Goal: Task Accomplishment & Management: Use online tool/utility

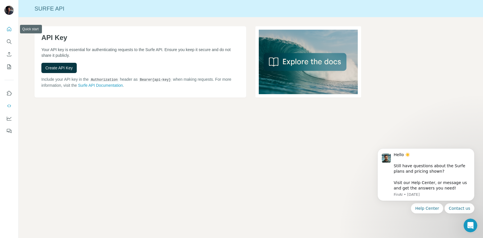
click at [9, 30] on icon "Quick start" at bounding box center [9, 29] width 6 height 6
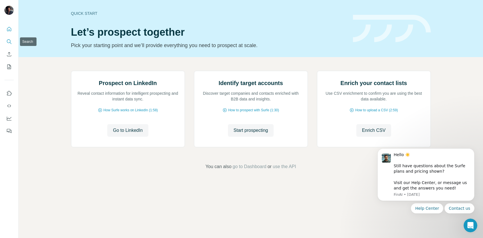
click at [9, 42] on icon "Search" at bounding box center [9, 42] width 6 height 6
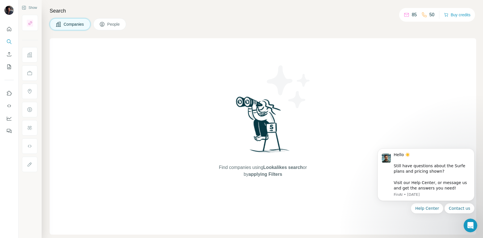
click at [78, 25] on span "Companies" at bounding box center [74, 24] width 21 height 6
click at [178, 129] on div "Find companies using Lookalikes search or by applying Filters" at bounding box center [263, 136] width 427 height 196
click at [273, 168] on span "Lookalikes search" at bounding box center [283, 167] width 40 height 5
click at [153, 83] on div "Find companies using Lookalikes search or by applying Filters" at bounding box center [263, 136] width 427 height 196
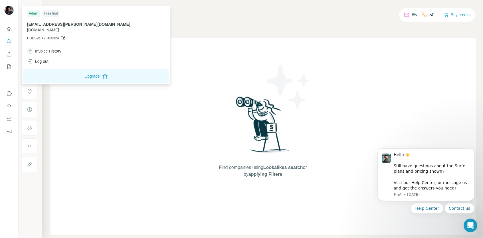
click at [12, 11] on img at bounding box center [9, 10] width 9 height 9
click at [190, 96] on div "Find companies using Lookalikes search or by applying Filters" at bounding box center [263, 136] width 427 height 196
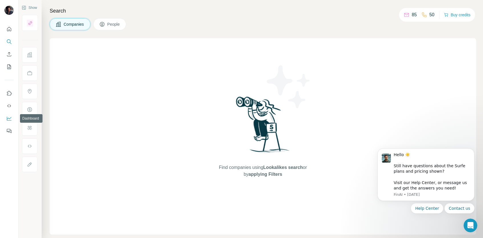
click at [9, 120] on icon "Dashboard" at bounding box center [9, 119] width 6 height 6
